Goal: Task Accomplishment & Management: Complete application form

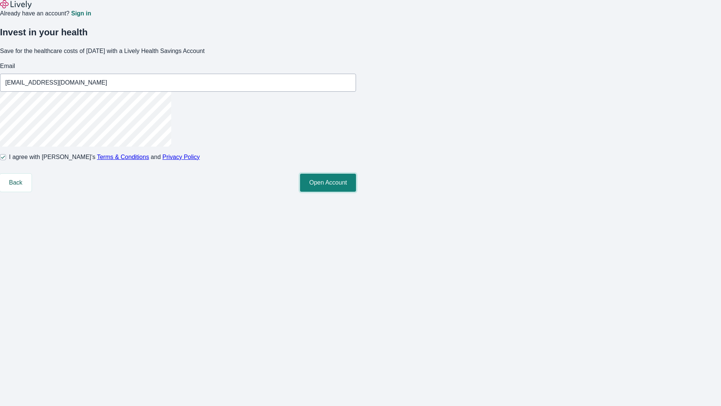
click at [356, 192] on button "Open Account" at bounding box center [328, 183] width 56 height 18
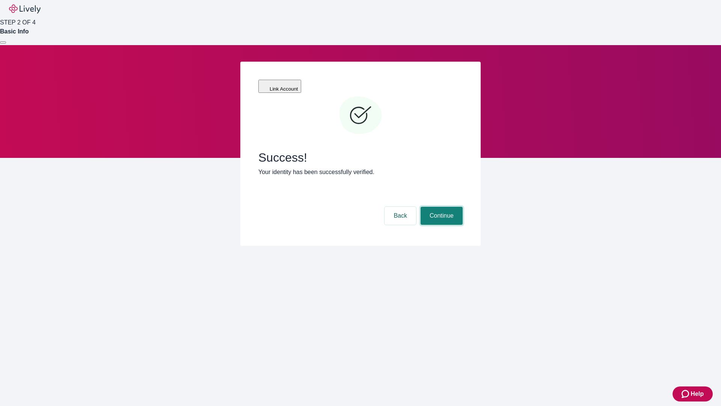
click at [441, 207] on button "Continue" at bounding box center [442, 216] width 42 height 18
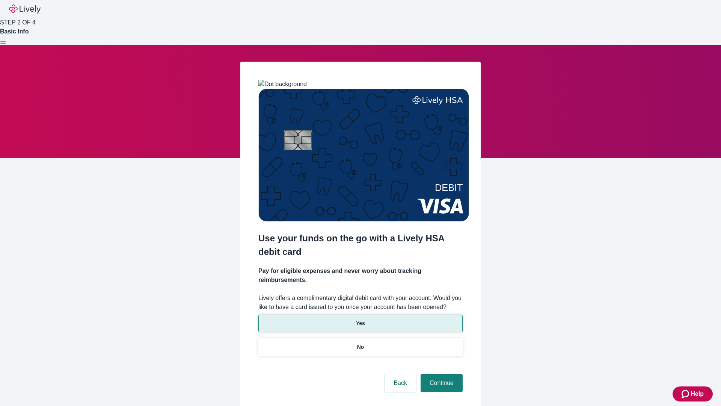
click at [360, 319] on p "Yes" at bounding box center [360, 323] width 9 height 8
click at [441, 374] on button "Continue" at bounding box center [442, 383] width 42 height 18
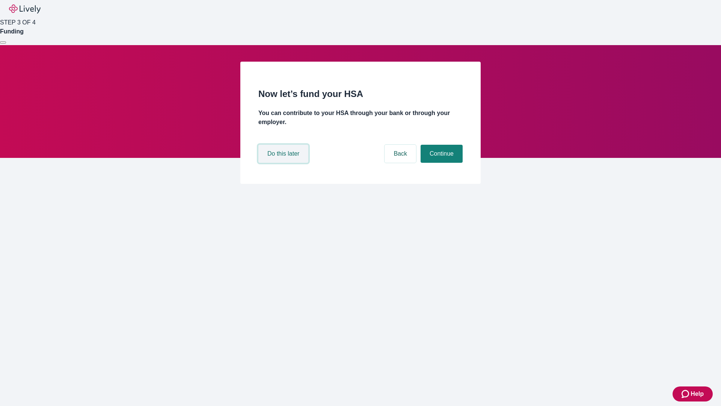
click at [284, 163] on button "Do this later" at bounding box center [283, 154] width 50 height 18
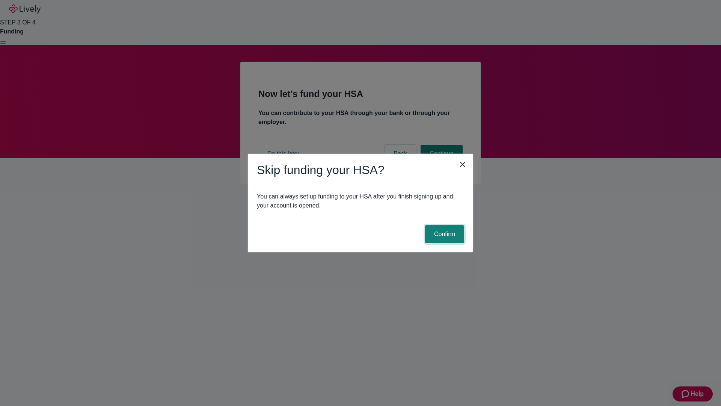
click at [444, 234] on button "Confirm" at bounding box center [444, 234] width 39 height 18
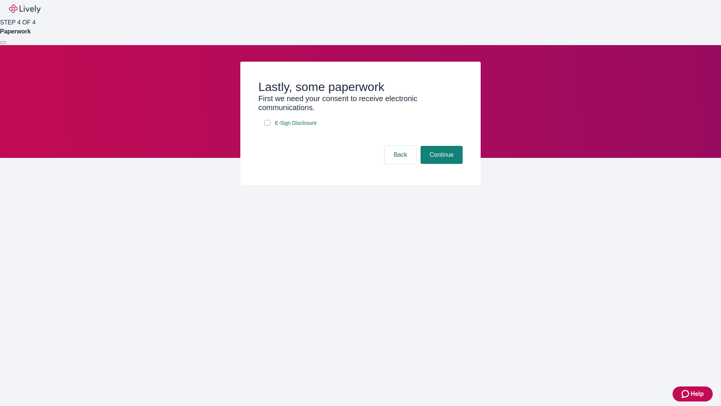
click at [267, 126] on input "E-Sign Disclosure" at bounding box center [267, 123] width 6 height 6
checkbox input "true"
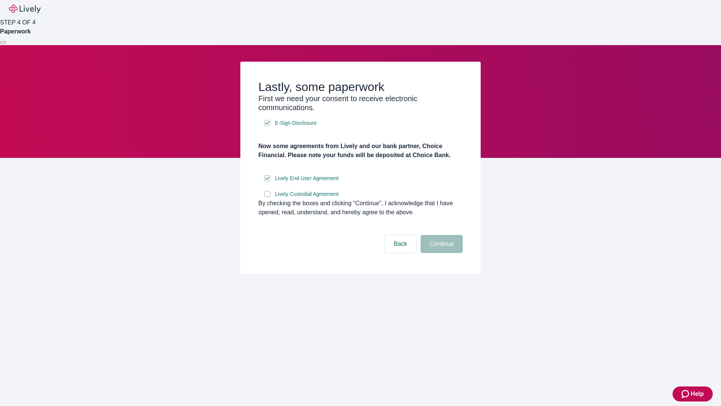
click at [267, 197] on input "Lively Custodial Agreement" at bounding box center [267, 194] width 6 height 6
checkbox input "true"
click at [441, 253] on button "Continue" at bounding box center [442, 244] width 42 height 18
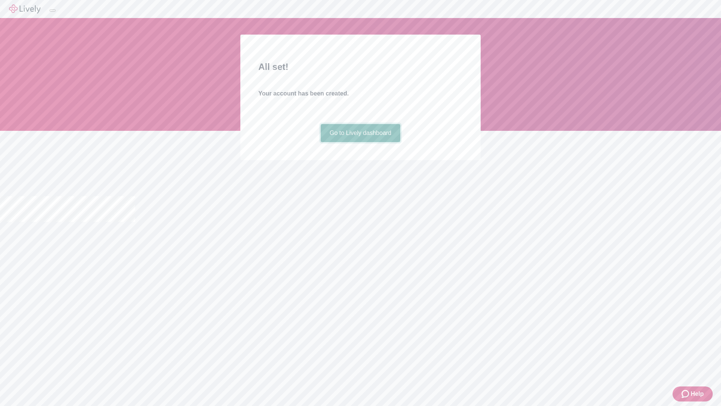
click at [360, 142] on link "Go to Lively dashboard" at bounding box center [361, 133] width 80 height 18
